Goal: Task Accomplishment & Management: Complete application form

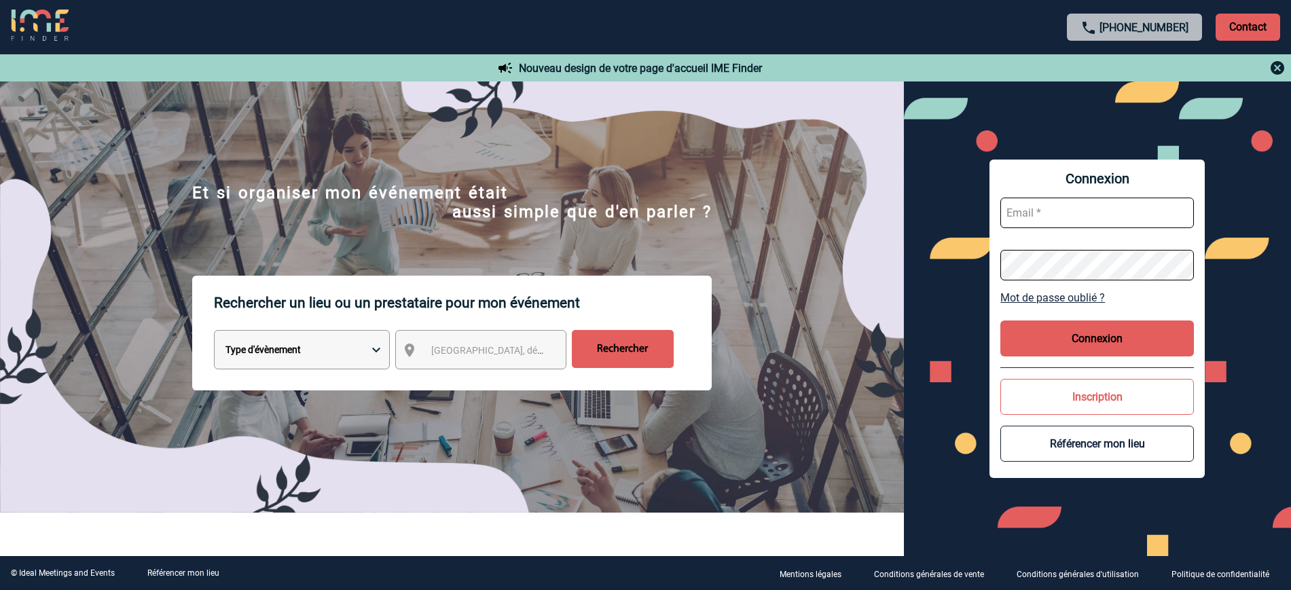
type input "partenariats@ime-groupe.com"
click at [1048, 316] on div "Connexion partenariats@ime-groupe.com Mot de passe oublié ? Connexion Inscripti…" at bounding box center [1096, 319] width 215 height 319
click at [1049, 318] on div "Connexion partenariats@ime-groupe.com Mot de passe oublié ? Connexion Inscripti…" at bounding box center [1096, 319] width 215 height 319
click at [1053, 328] on button "Connexion" at bounding box center [1097, 339] width 194 height 36
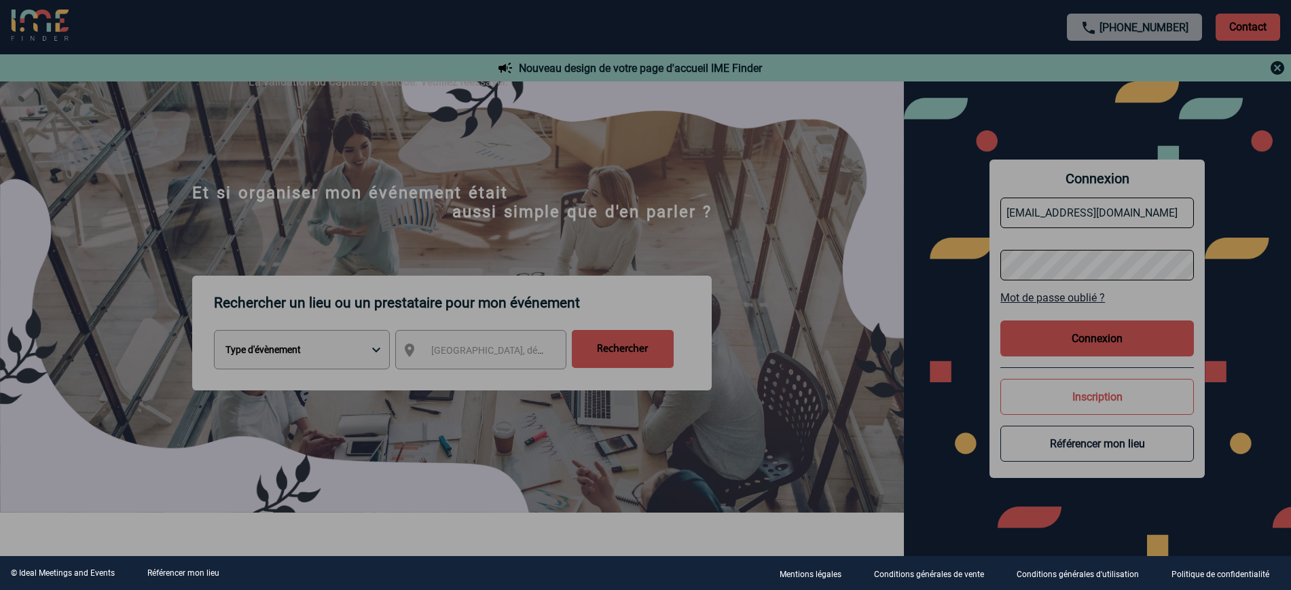
click at [1011, 384] on div at bounding box center [645, 295] width 1291 height 590
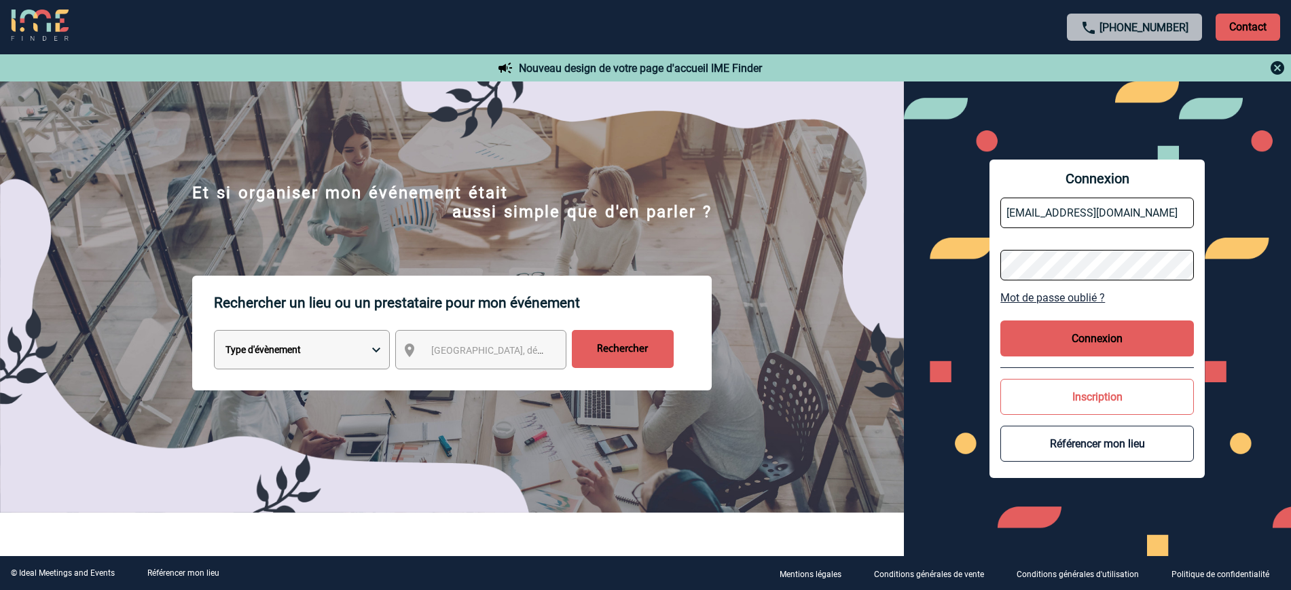
click at [1106, 346] on button "Connexion" at bounding box center [1097, 339] width 194 height 36
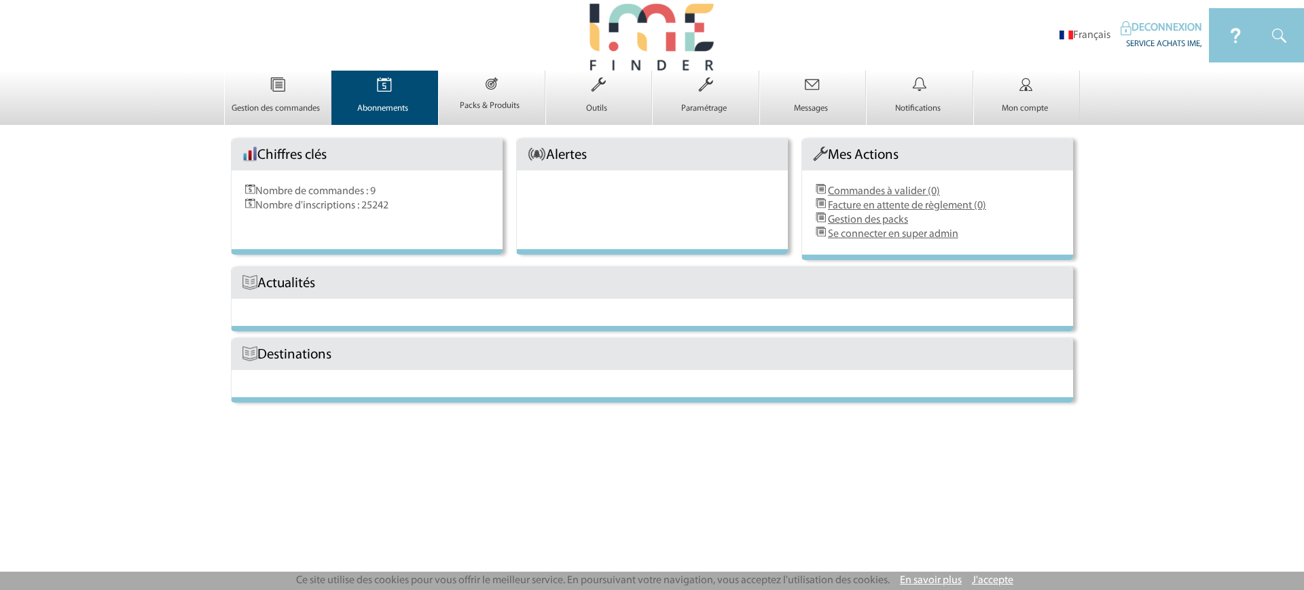
click at [391, 106] on p "Abonnements" at bounding box center [383, 108] width 103 height 11
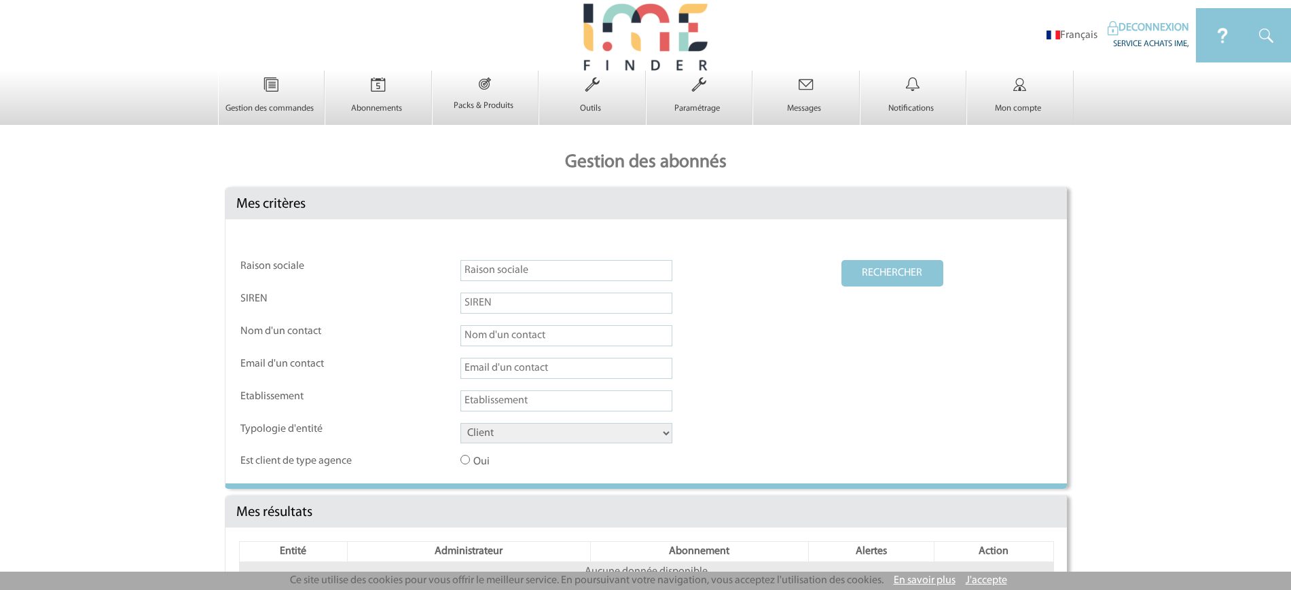
click at [565, 265] on input "text" at bounding box center [566, 270] width 212 height 21
paste input "Citadines Confluent Nantes"
type input "Citadines Confluent Nantes"
click at [523, 446] on td "Client Fournisseur Agence Promoteur Genius Backoffice" at bounding box center [650, 438] width 380 height 31
drag, startPoint x: 504, startPoint y: 432, endPoint x: 509, endPoint y: 405, distance: 27.0
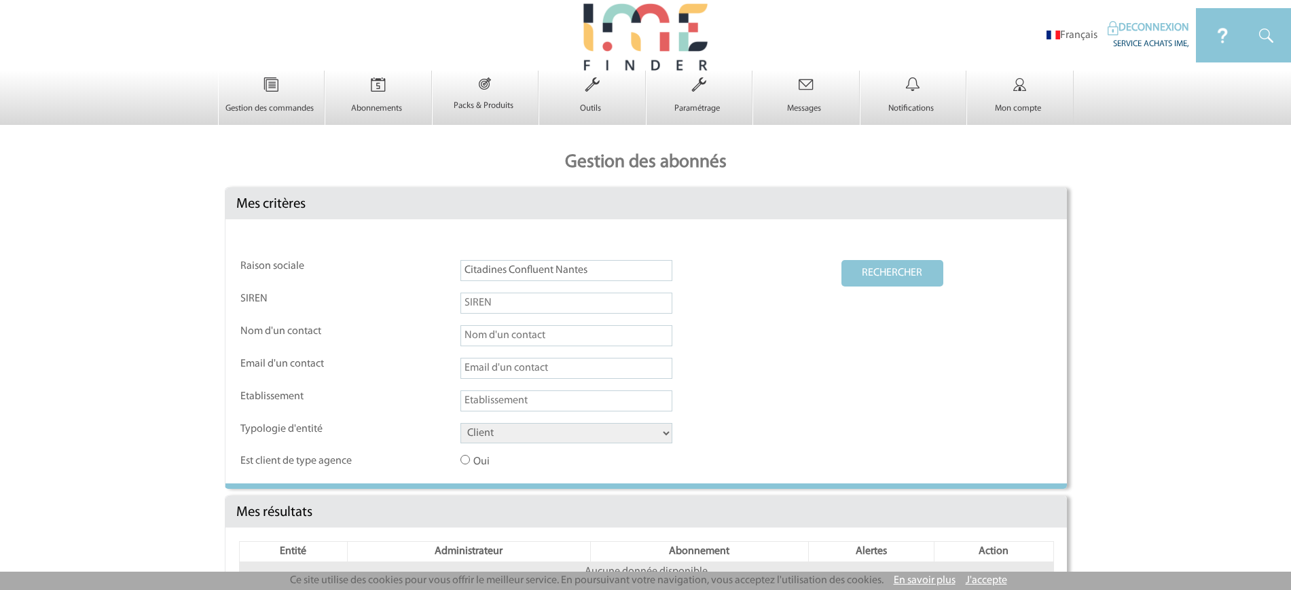
click at [504, 431] on select "Client Fournisseur Agence Promoteur Genius Backoffice" at bounding box center [566, 433] width 212 height 20
select select "FOURNISSEUR"
click at [460, 424] on select "Client Fournisseur Agence Promoteur Genius Backoffice" at bounding box center [566, 433] width 212 height 20
click at [854, 276] on button "RECHERCHER" at bounding box center [892, 273] width 102 height 26
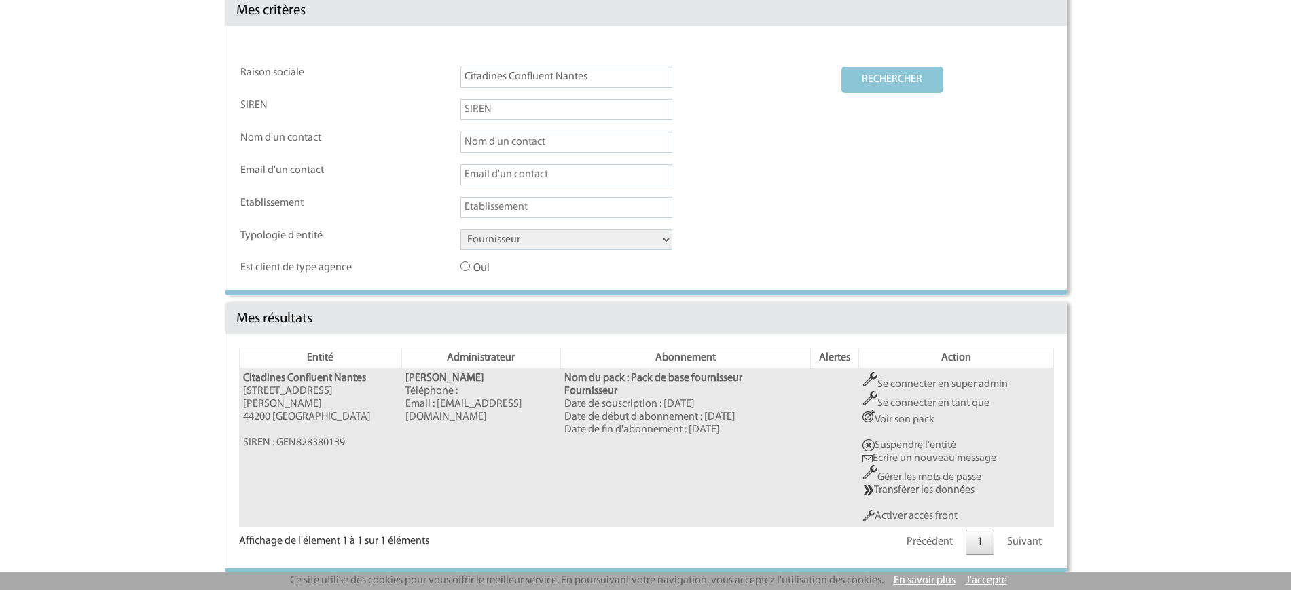
scroll to position [197, 0]
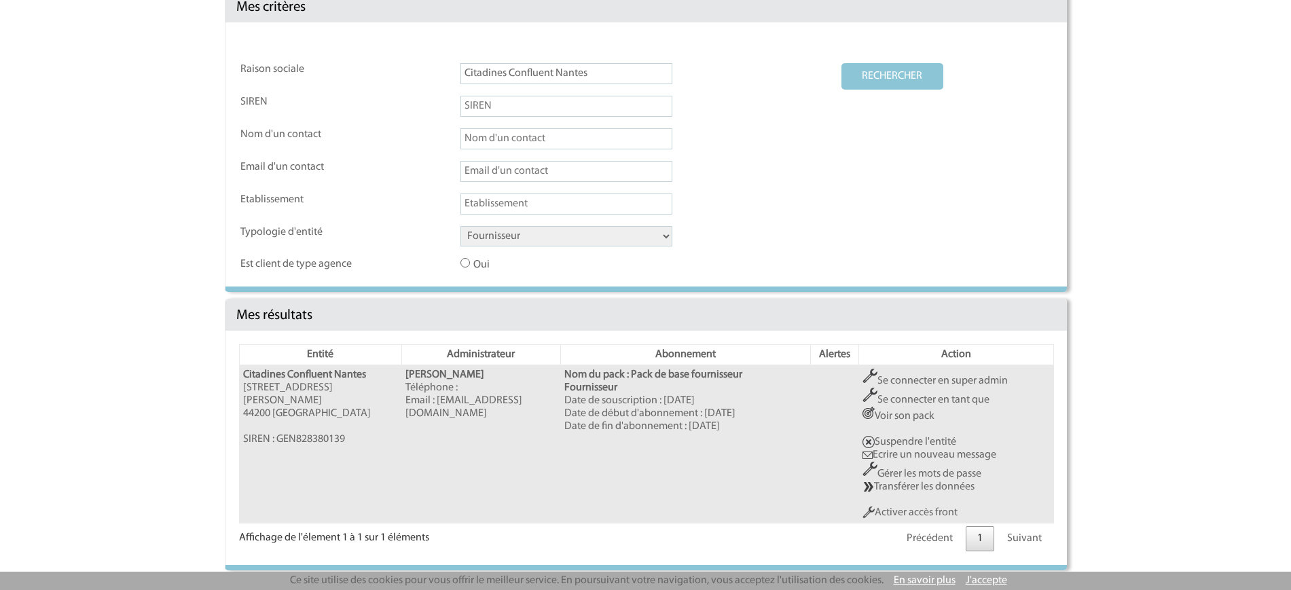
click at [950, 509] on link "Activer accès front" at bounding box center [909, 512] width 95 height 11
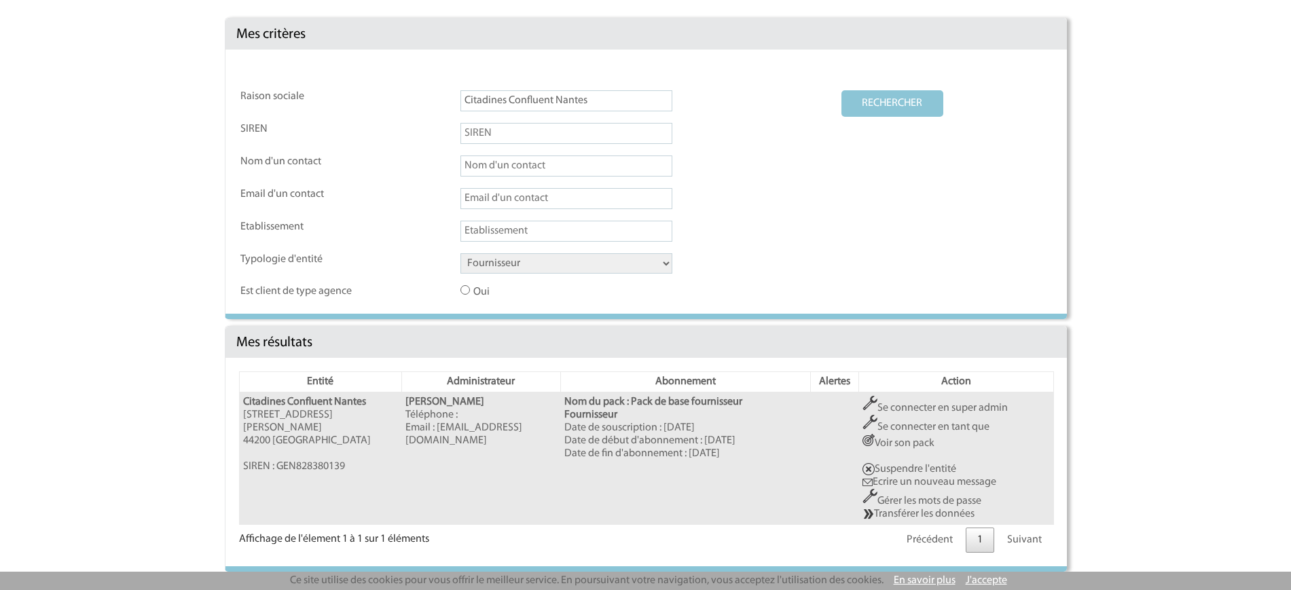
click at [940, 410] on link "Se connecter en super admin" at bounding box center [934, 408] width 145 height 11
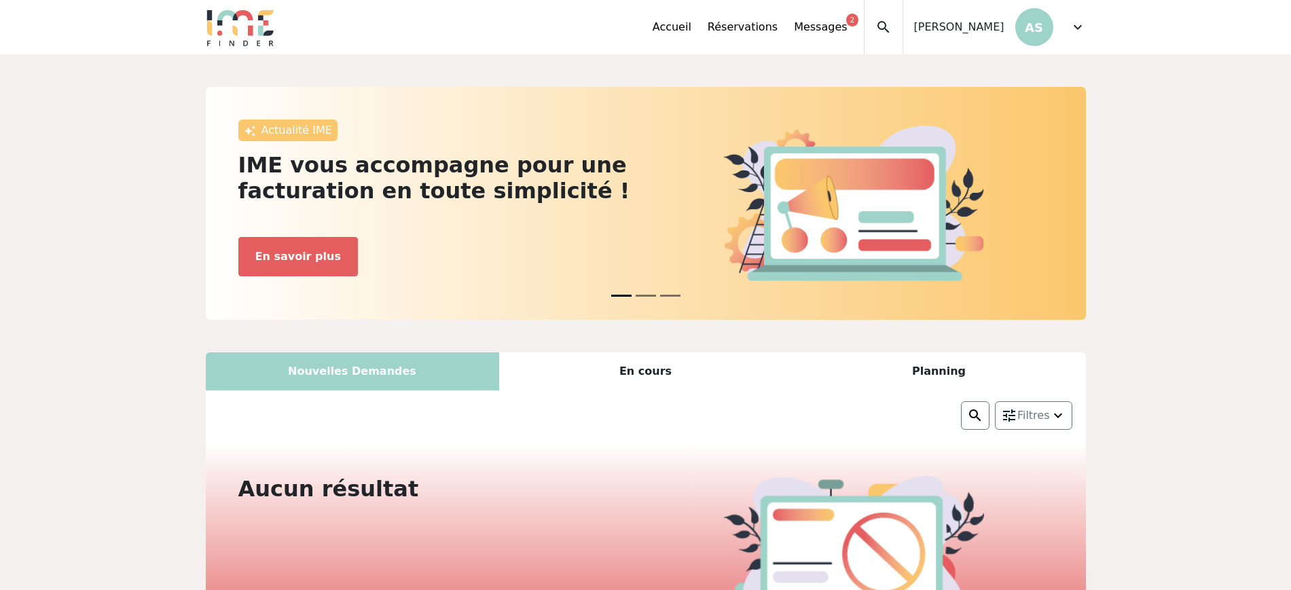
click at [1093, 29] on div "expand_less Accueil Réservations Messages 2 Mes données personnelles Données so…" at bounding box center [646, 27] width 896 height 54
click at [1070, 33] on span "expand_more" at bounding box center [1078, 27] width 16 height 16
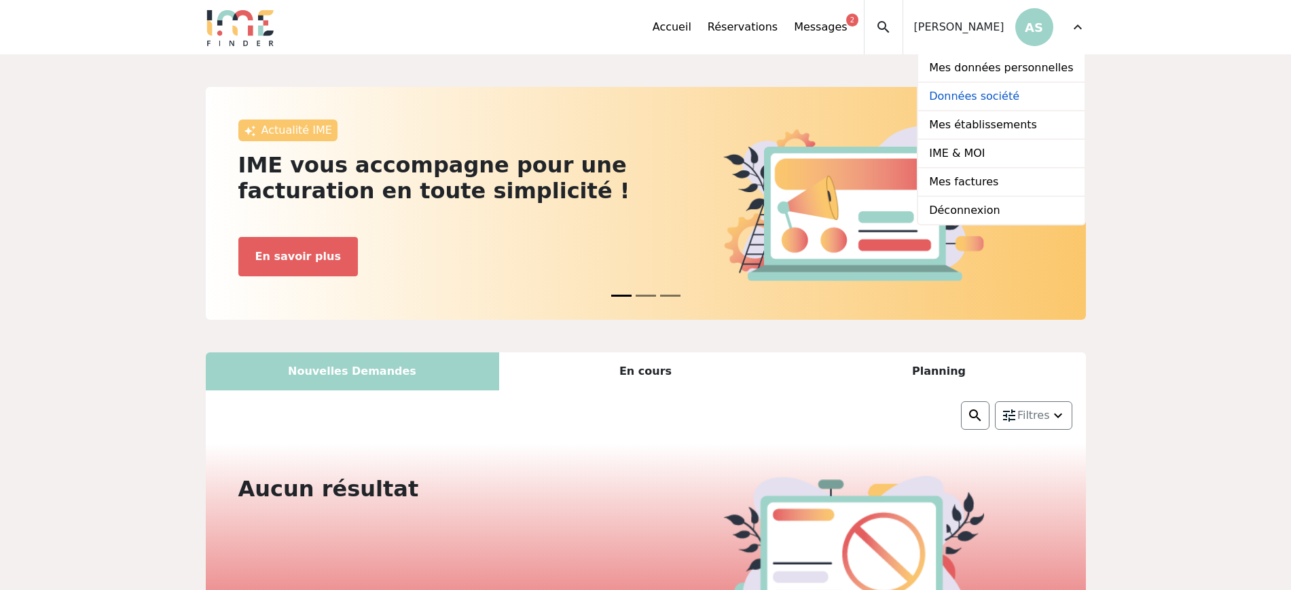
click at [966, 96] on link "Données société" at bounding box center [1001, 97] width 166 height 29
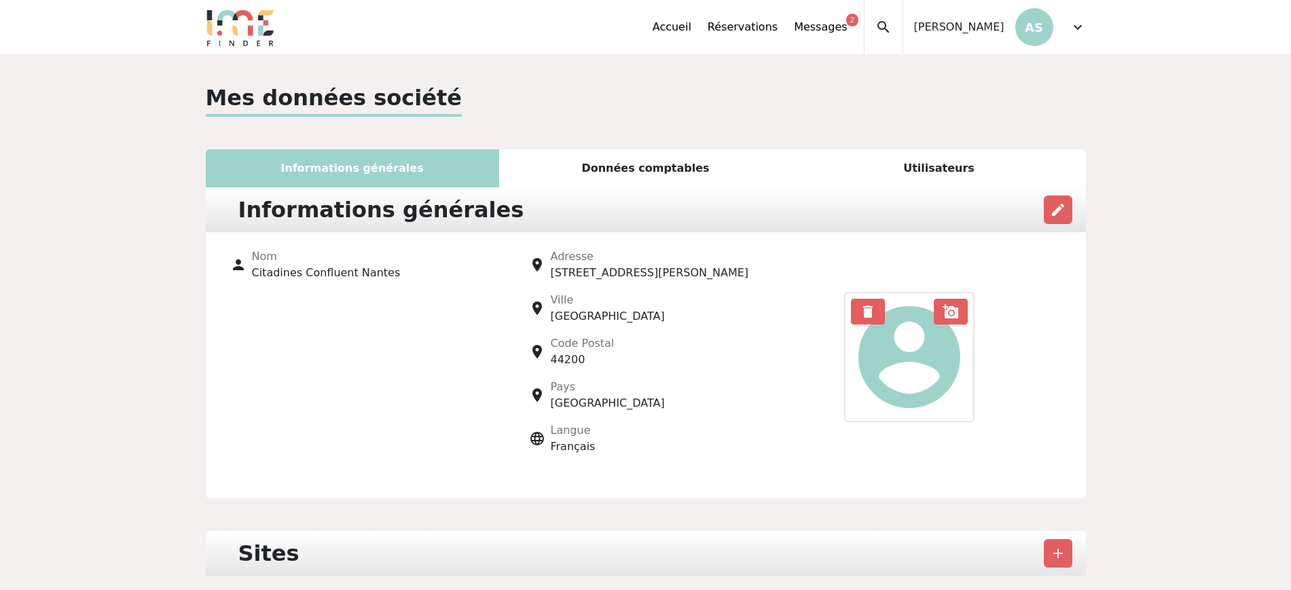
click at [942, 176] on div "Utilisateurs" at bounding box center [939, 168] width 293 height 38
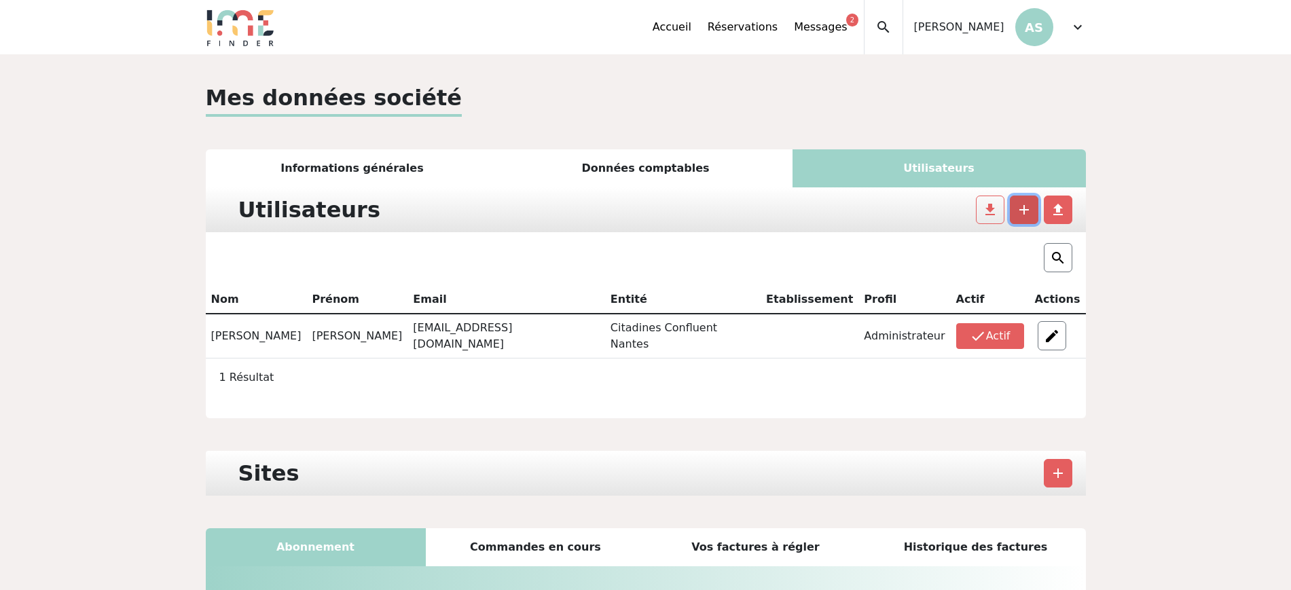
click at [1023, 202] on span "add" at bounding box center [1024, 210] width 16 height 16
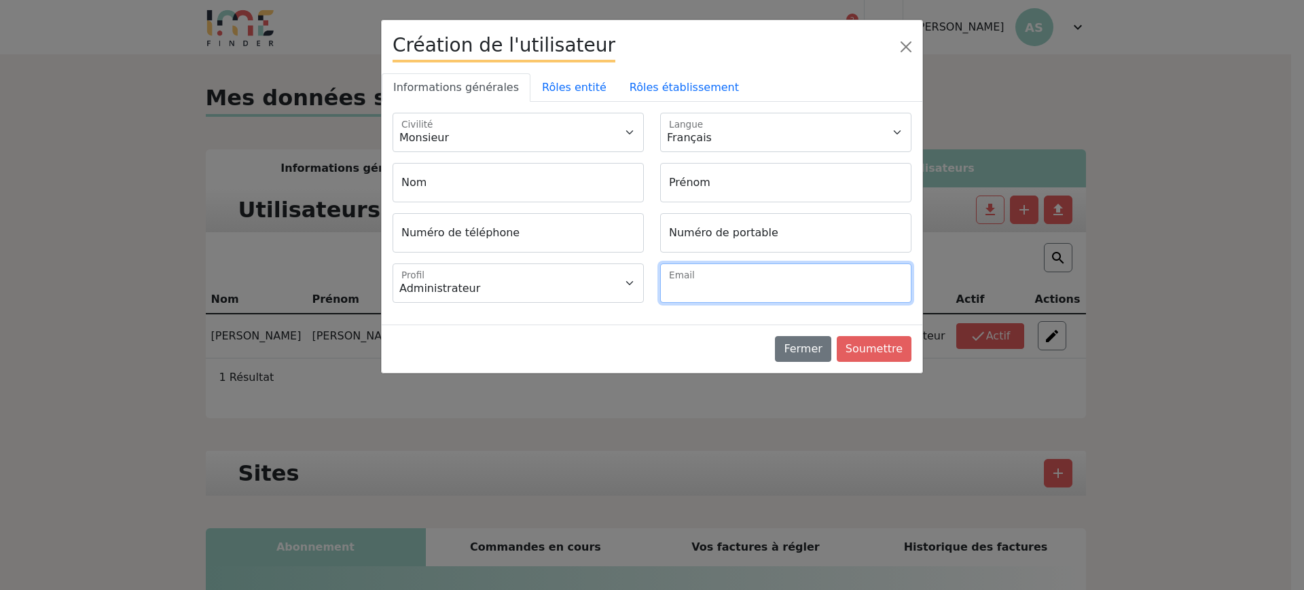
click at [812, 295] on input "Email" at bounding box center [785, 283] width 251 height 39
paste input "alice.quinery@domitys.fr"
type input "alice.quinery@domitys.fr"
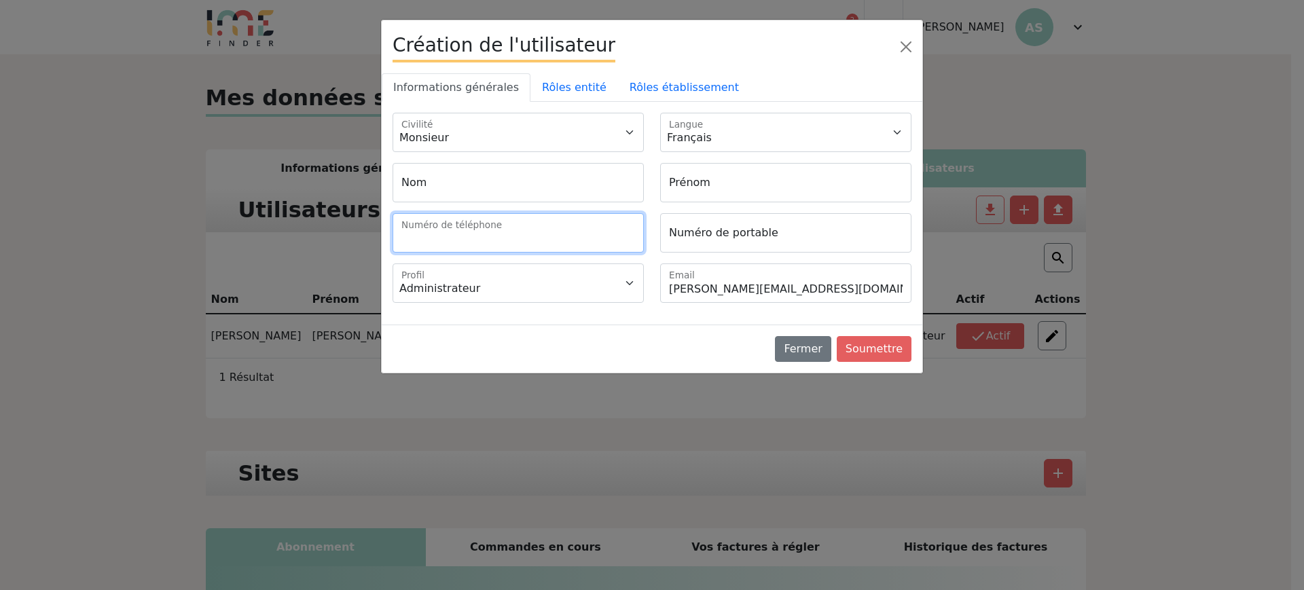
click at [509, 230] on input "Numéro de téléphone" at bounding box center [518, 232] width 251 height 39
paste input "2 55 59 63 00"
type input "+33255596300"
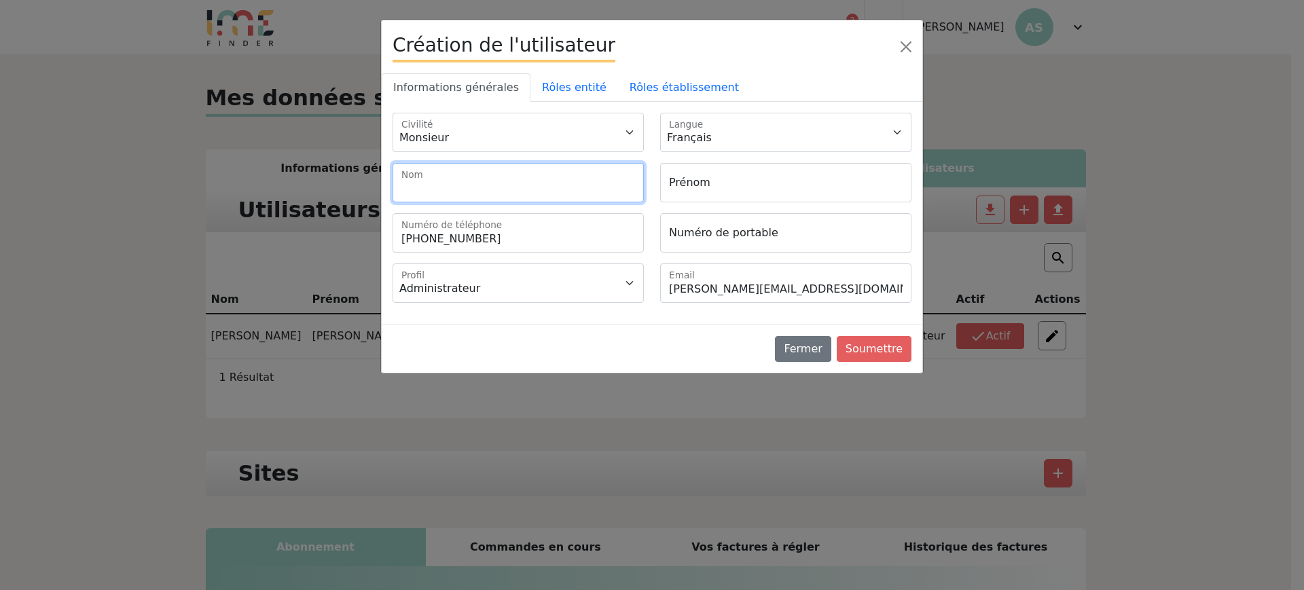
drag, startPoint x: 505, startPoint y: 194, endPoint x: 658, endPoint y: 192, distance: 152.8
click at [511, 194] on input "Nom" at bounding box center [518, 182] width 251 height 39
paste input "QUINERY"
type input "QUINERY"
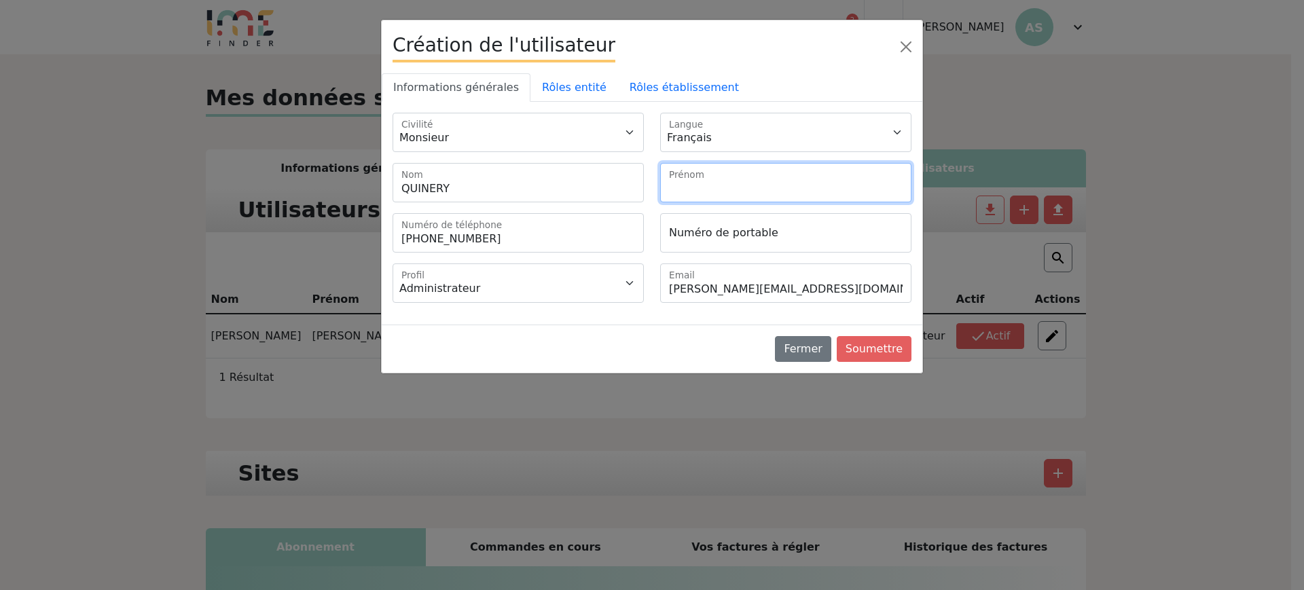
click at [686, 190] on input "Prénom" at bounding box center [785, 182] width 251 height 39
type input "Alice"
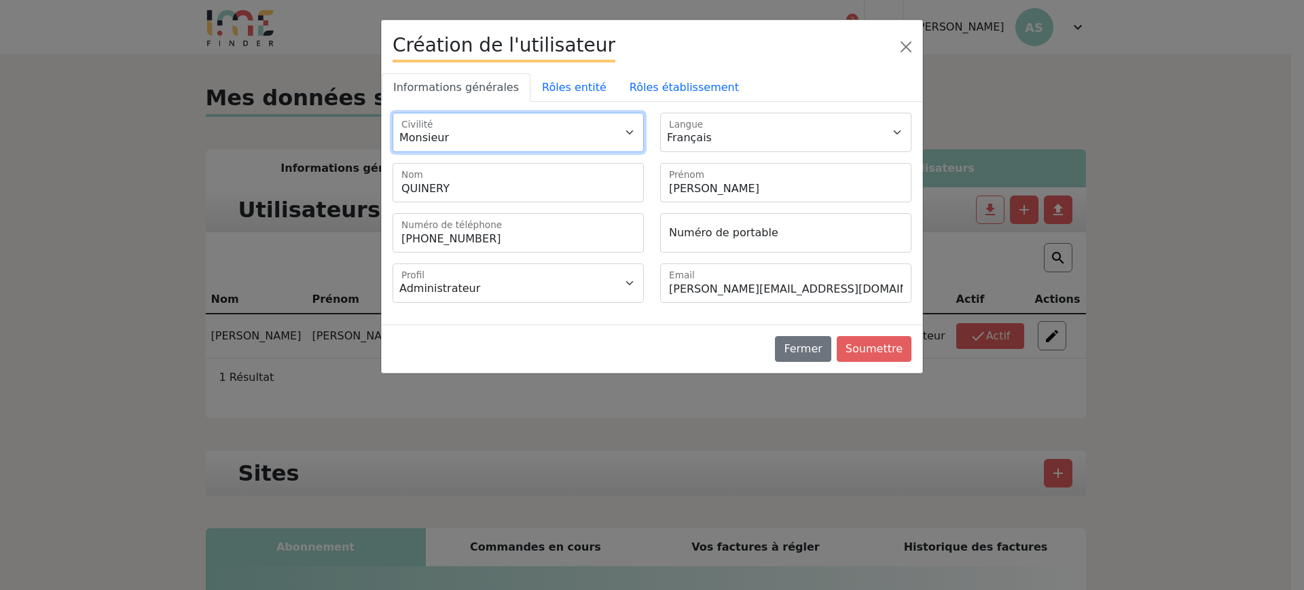
drag, startPoint x: 523, startPoint y: 138, endPoint x: 524, endPoint y: 149, distance: 11.0
click at [523, 138] on select "Monsieur Madame" at bounding box center [518, 132] width 251 height 39
select select "2"
click at [393, 113] on select "Monsieur Madame" at bounding box center [518, 132] width 251 height 39
click at [565, 95] on link "Rôles entité" at bounding box center [574, 87] width 88 height 29
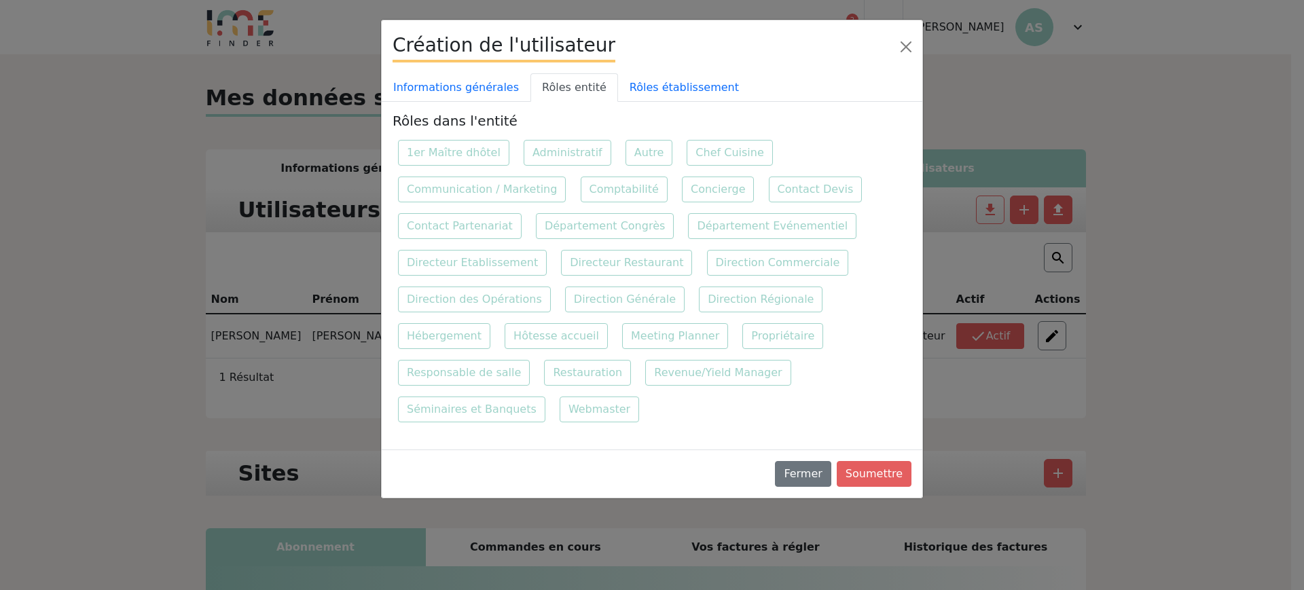
drag, startPoint x: 763, startPoint y: 195, endPoint x: 690, endPoint y: 124, distance: 101.3
click at [769, 194] on label "Contact Devis" at bounding box center [816, 190] width 94 height 26
click at [763, 180] on input "Contact Devis" at bounding box center [767, 175] width 9 height 9
checkbox input "true"
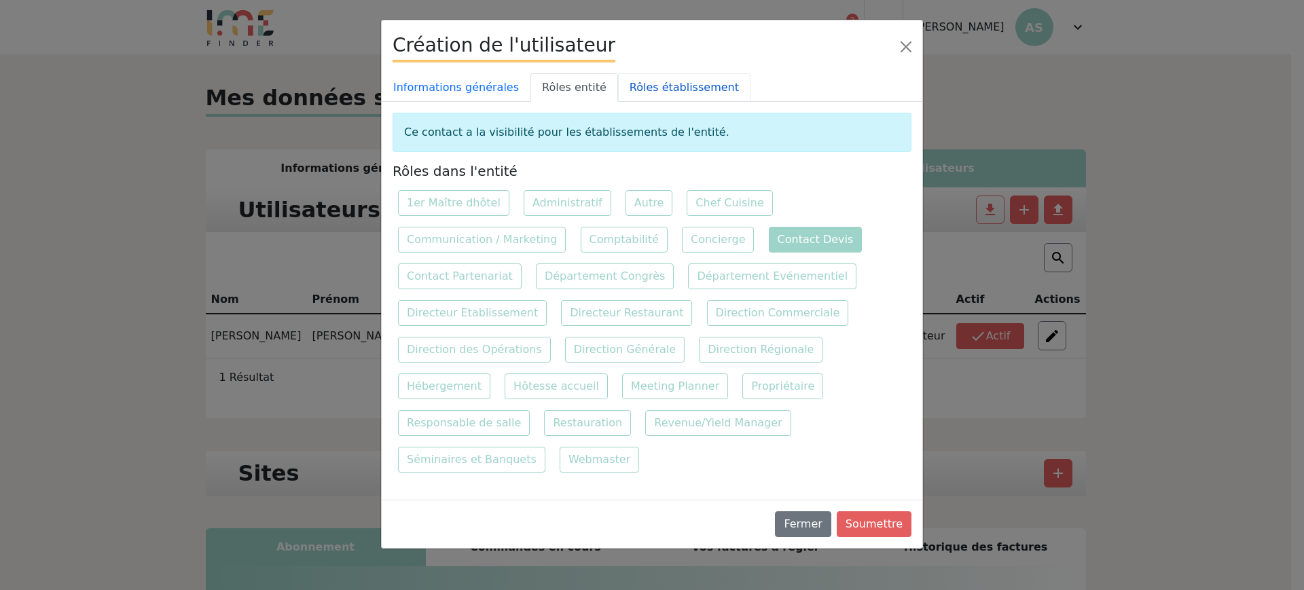
click at [679, 97] on link "Rôles établissement" at bounding box center [684, 87] width 132 height 29
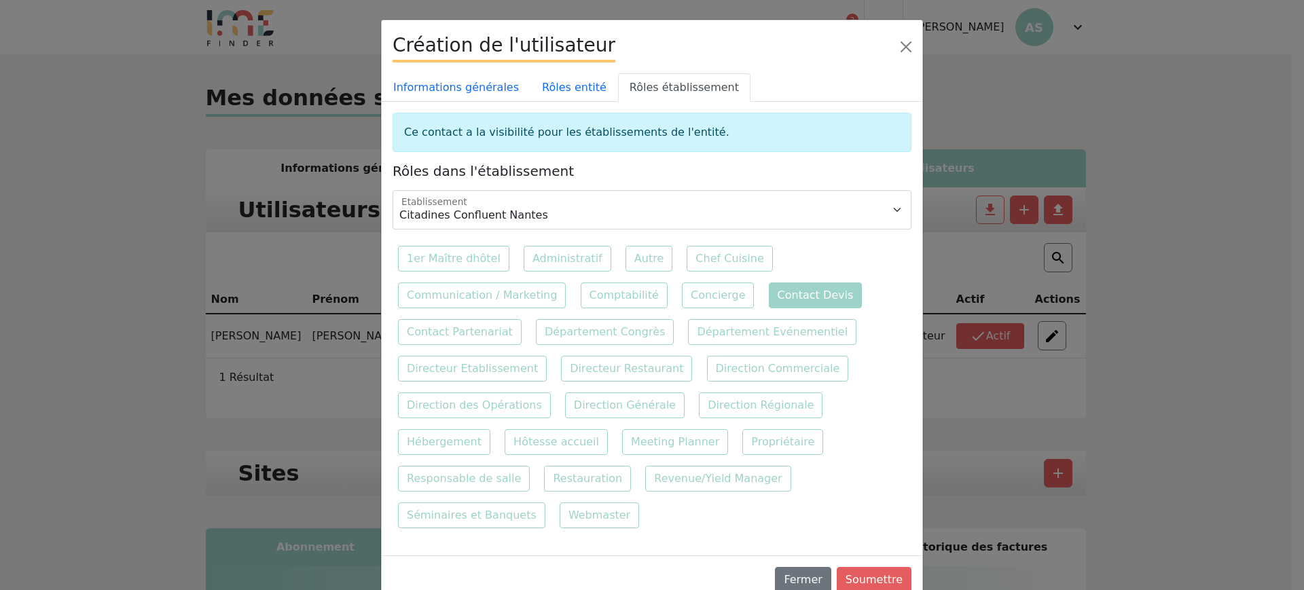
click at [773, 301] on label "Contact Devis" at bounding box center [816, 296] width 94 height 26
click at [772, 286] on input "Contact Devis" at bounding box center [767, 281] width 9 height 9
checkbox input "true"
